Goal: Find specific page/section: Find specific page/section

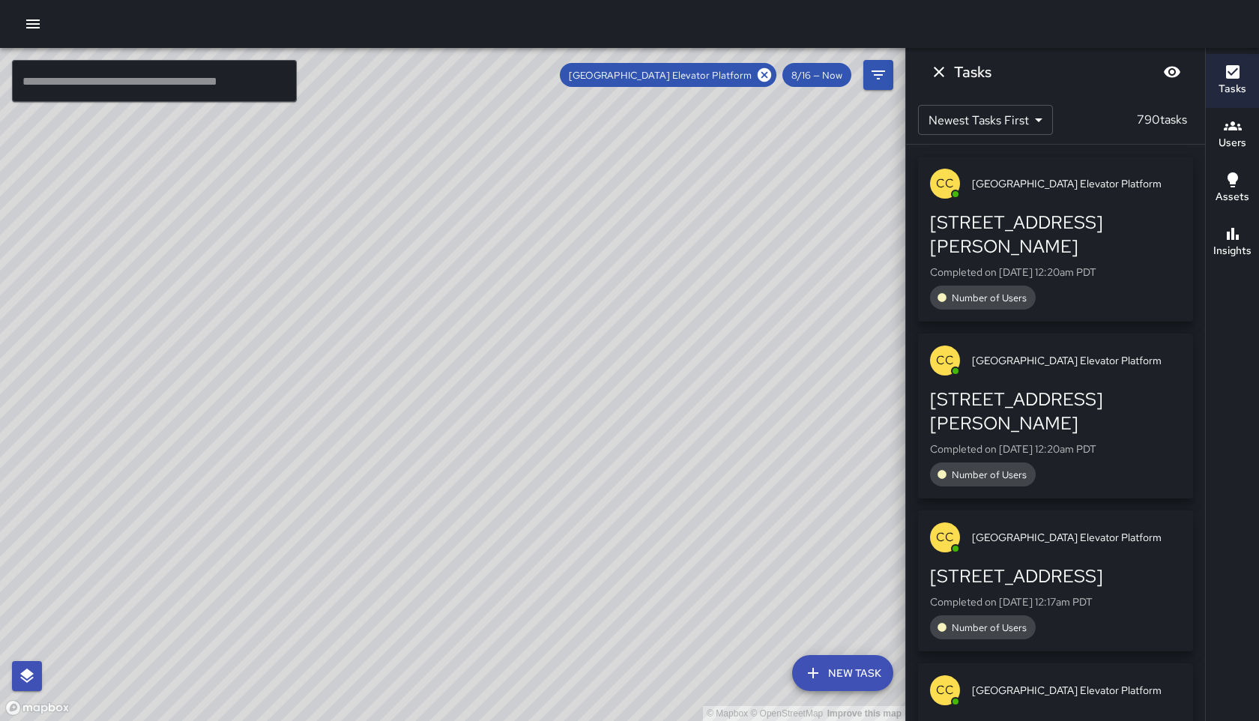
scroll to position [74356, 0]
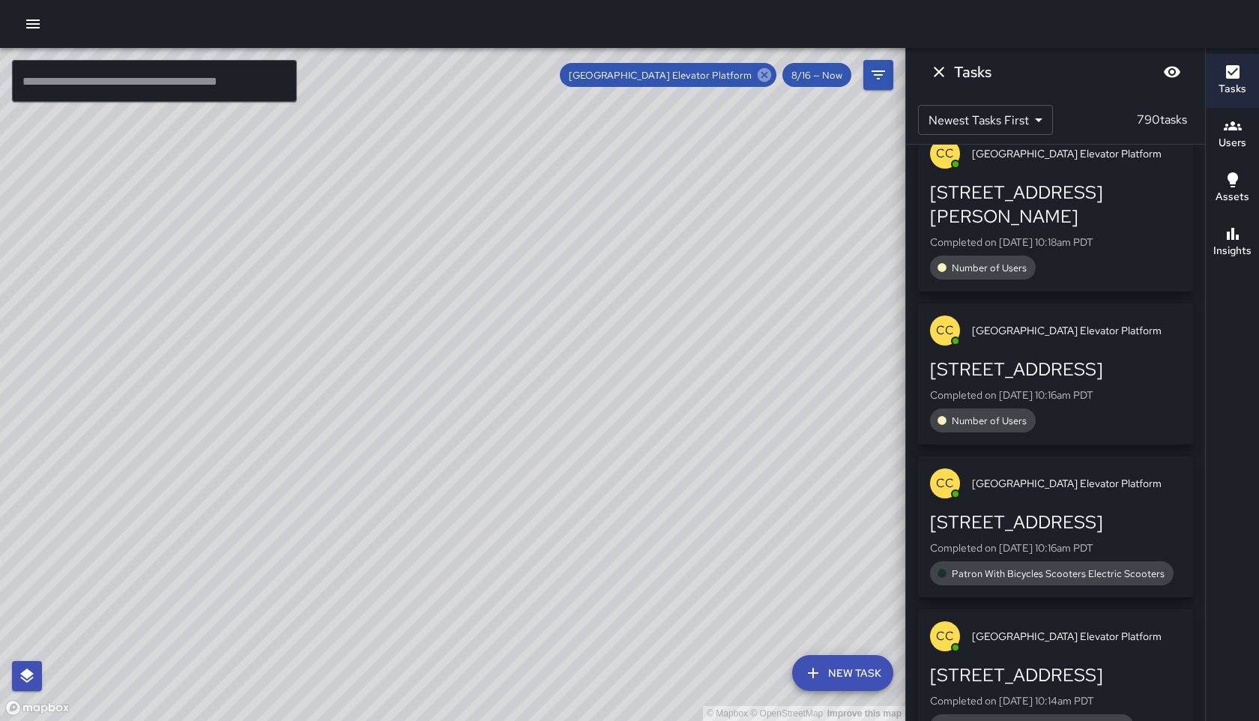
click at [770, 77] on icon at bounding box center [764, 74] width 13 height 13
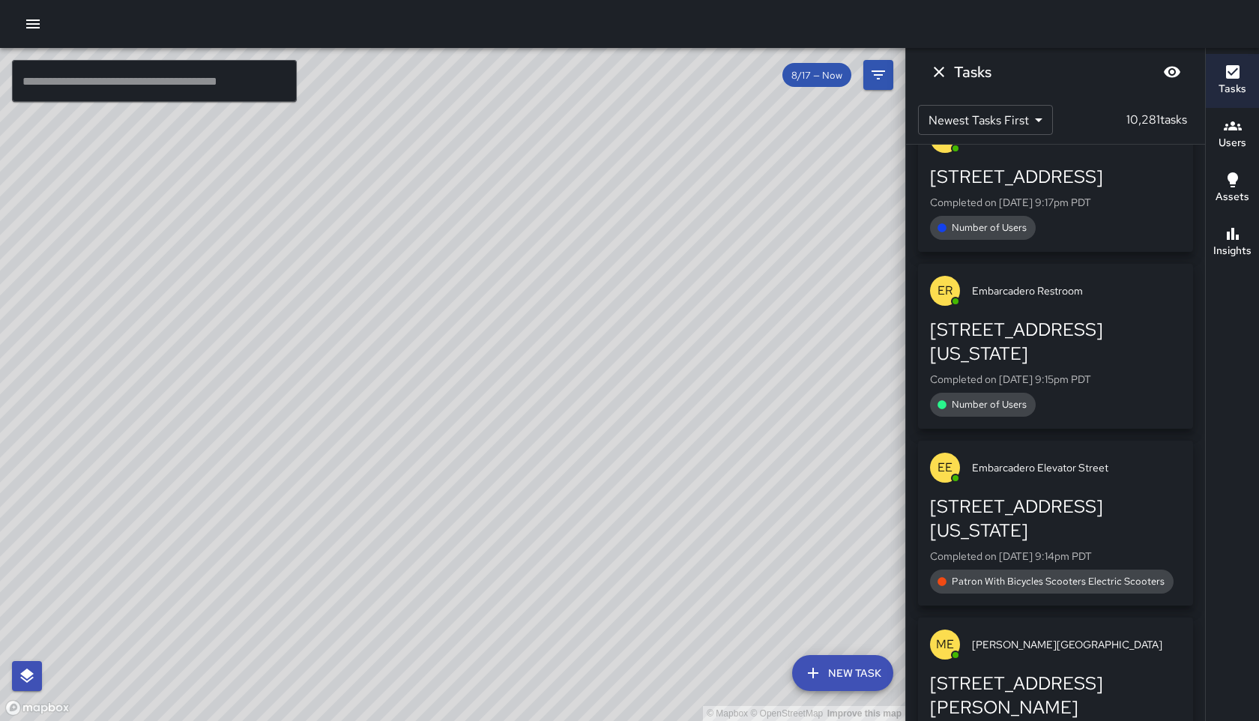
click at [767, 76] on div "© Mapbox © OpenStreetMap Improve this map" at bounding box center [452, 384] width 905 height 673
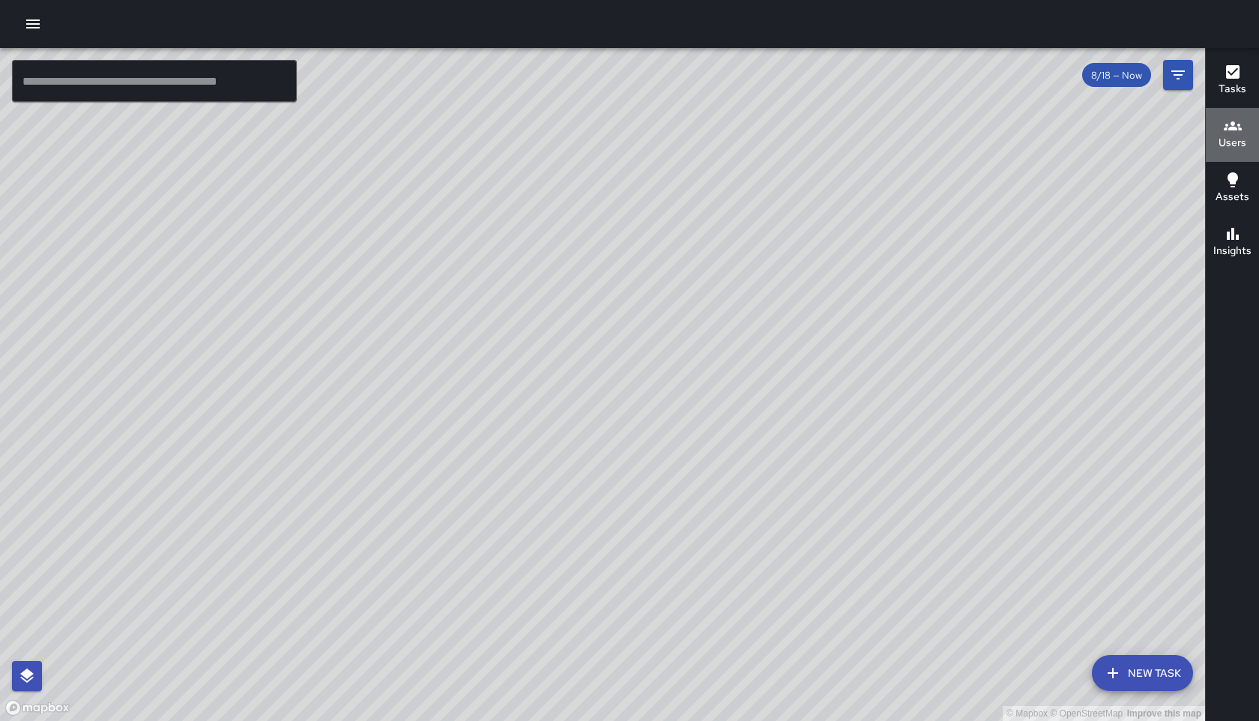
click at [1227, 143] on h6 "Users" at bounding box center [1233, 143] width 28 height 16
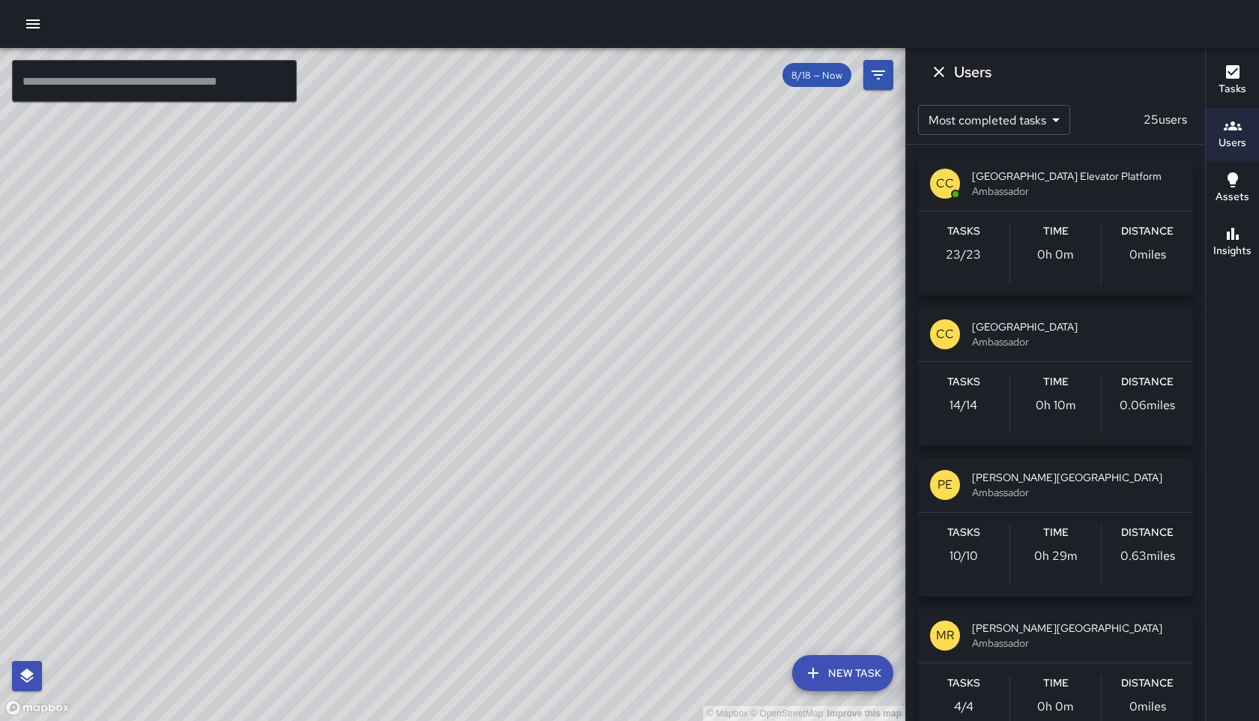
click at [838, 75] on span "8/18 — Now" at bounding box center [816, 75] width 69 height 13
click at [885, 77] on icon "Filters" at bounding box center [878, 75] width 18 height 18
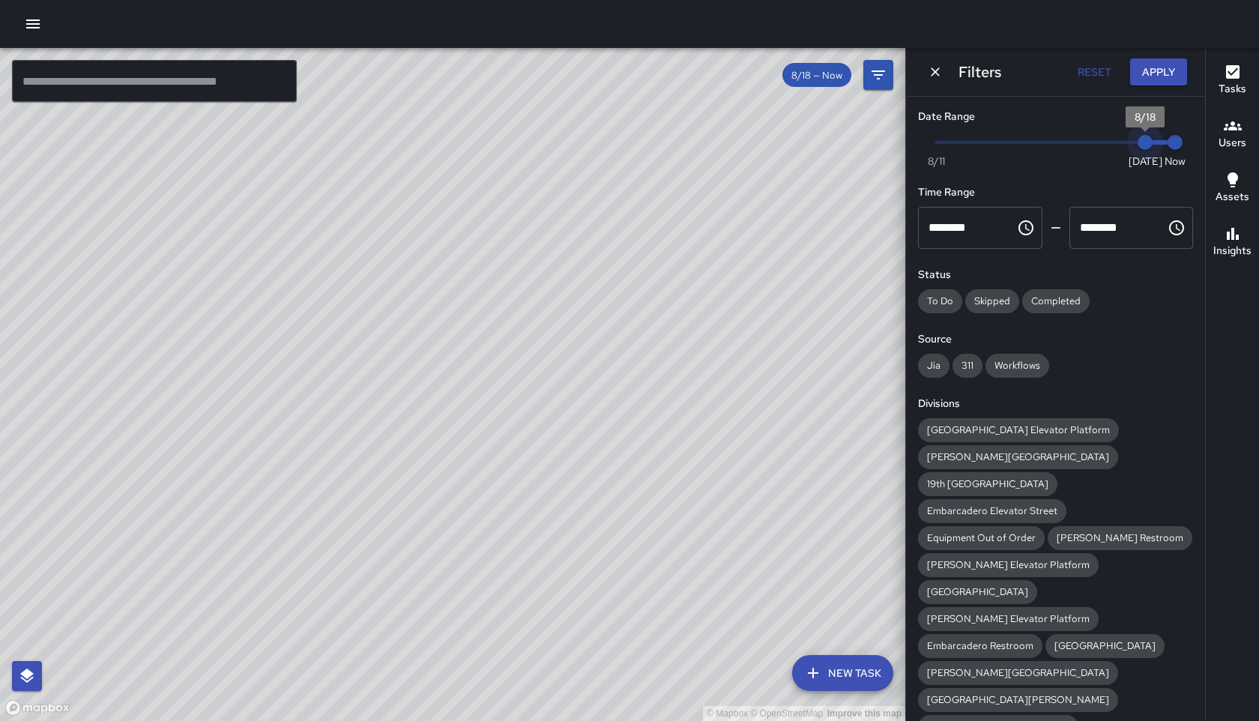
type input "*"
drag, startPoint x: 1144, startPoint y: 143, endPoint x: 1126, endPoint y: 143, distance: 18.0
click at [1123, 143] on span "8/17" at bounding box center [1115, 142] width 15 height 15
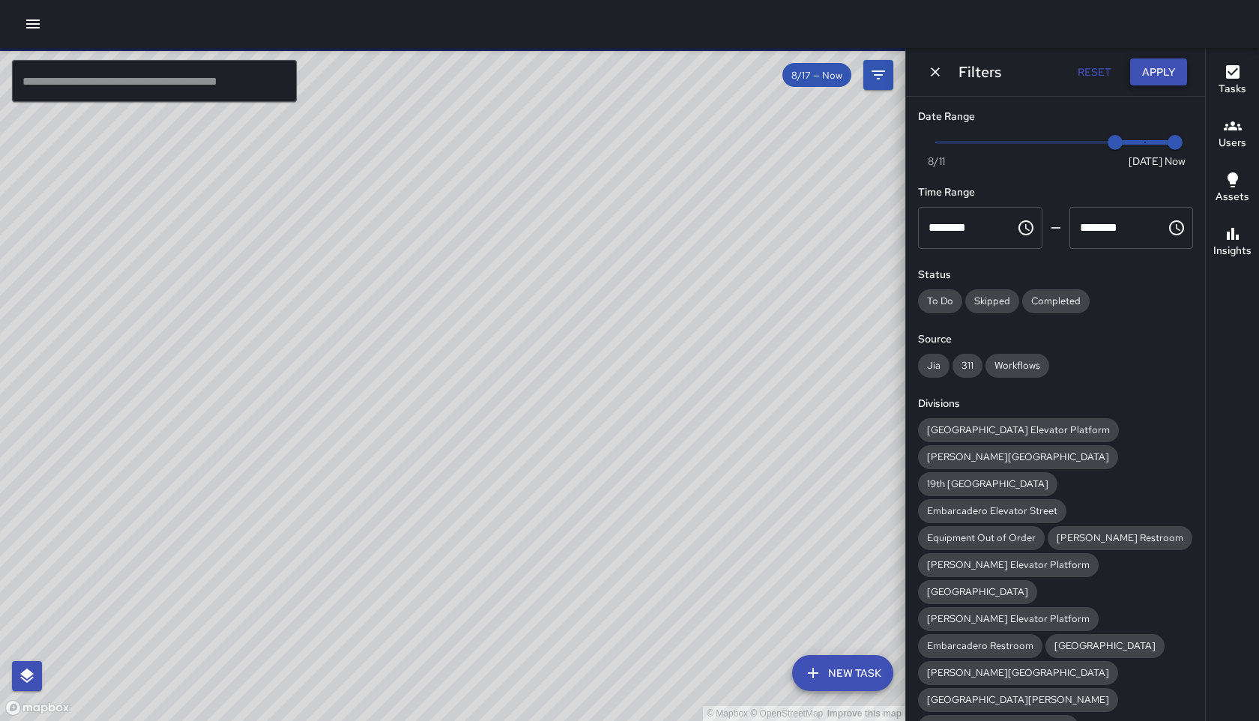
click at [1162, 70] on button "Apply" at bounding box center [1158, 72] width 57 height 28
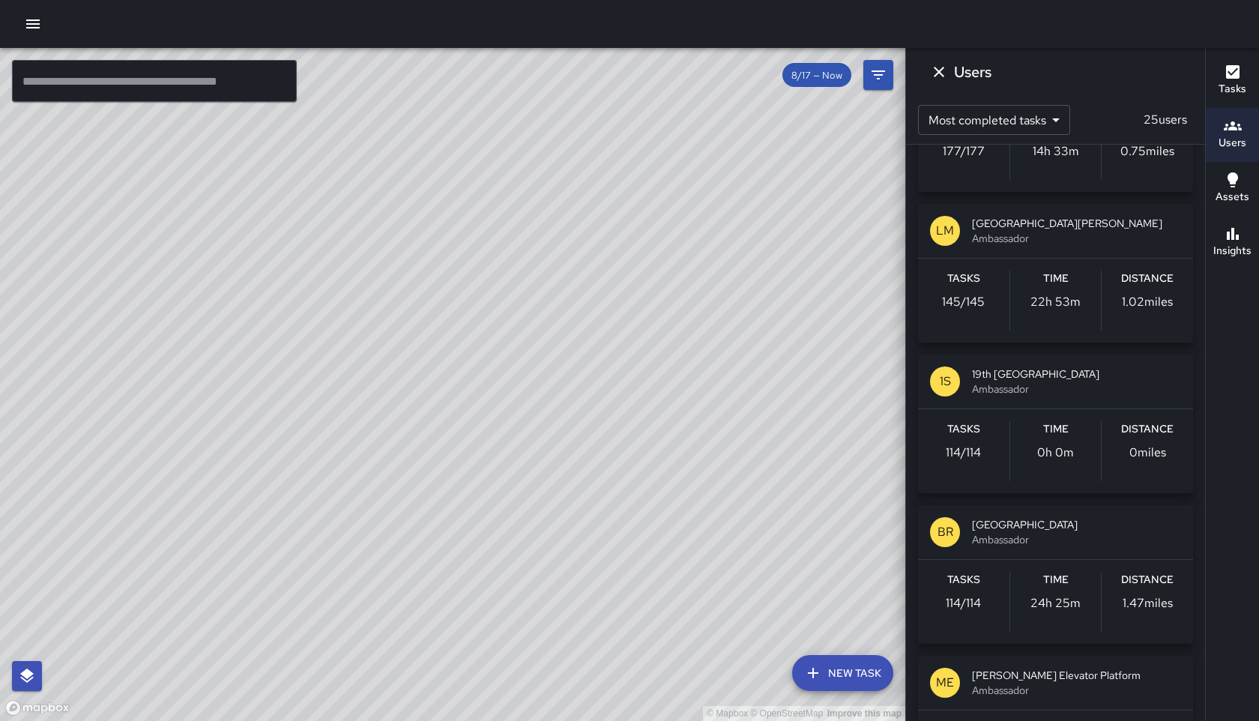
scroll to position [1461, 0]
